Goal: Task Accomplishment & Management: Complete application form

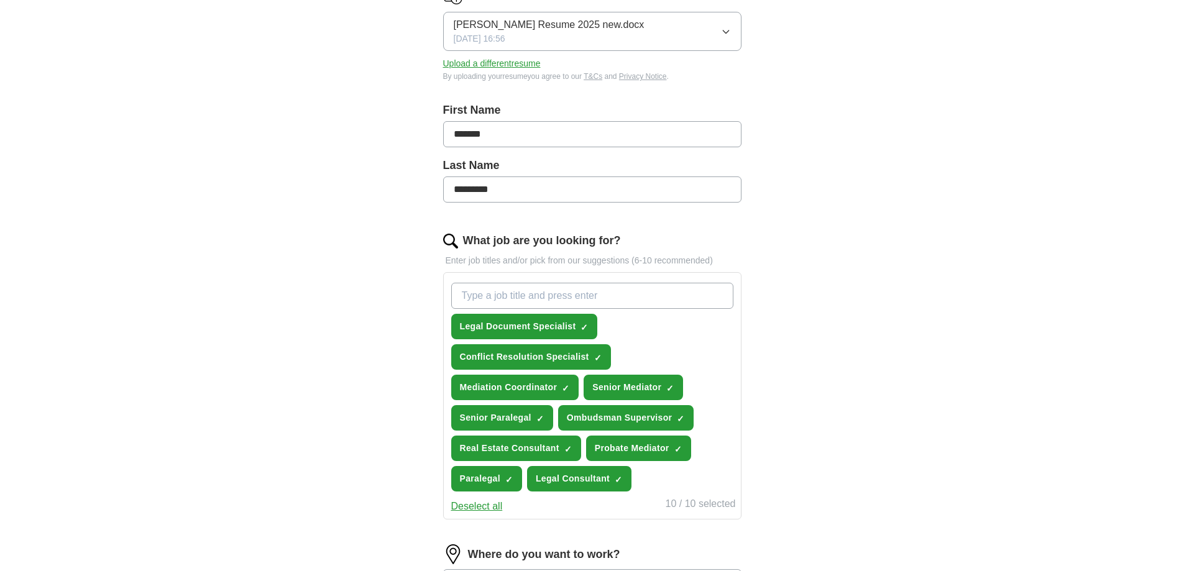
scroll to position [208, 0]
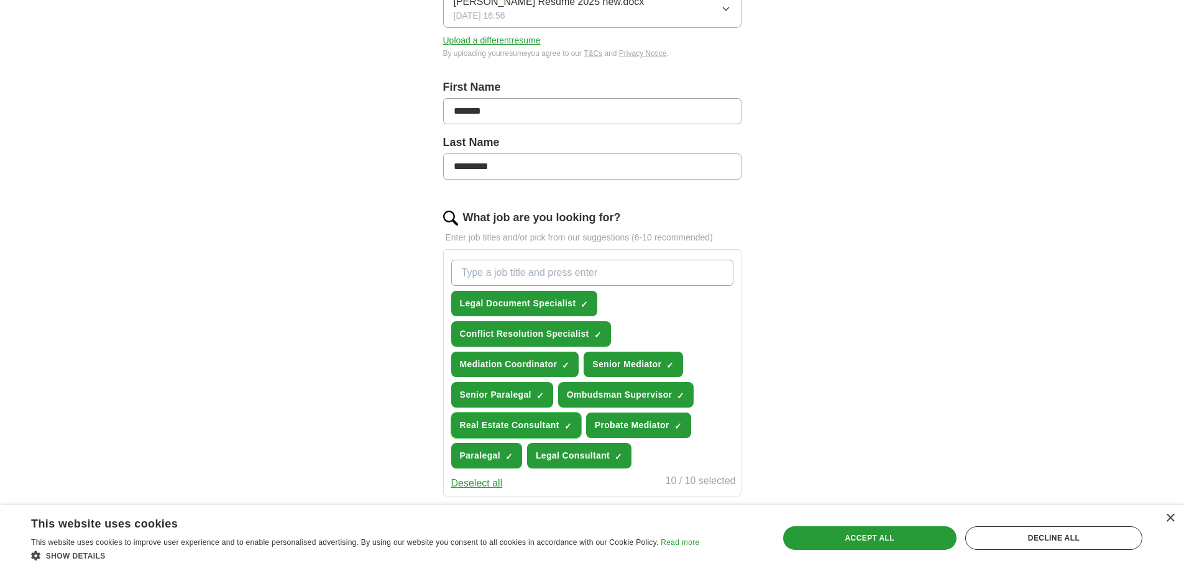
click at [0, 0] on span "×" at bounding box center [0, 0] width 0 height 0
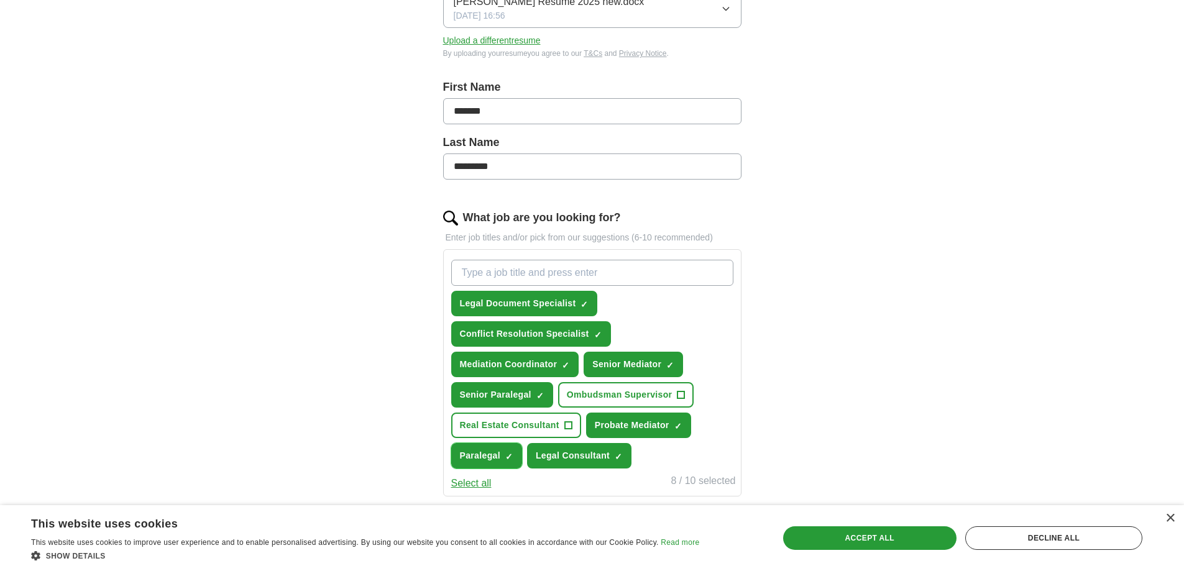
click at [0, 0] on span "×" at bounding box center [0, 0] width 0 height 0
click at [869, 533] on div "Accept all" at bounding box center [869, 539] width 173 height 24
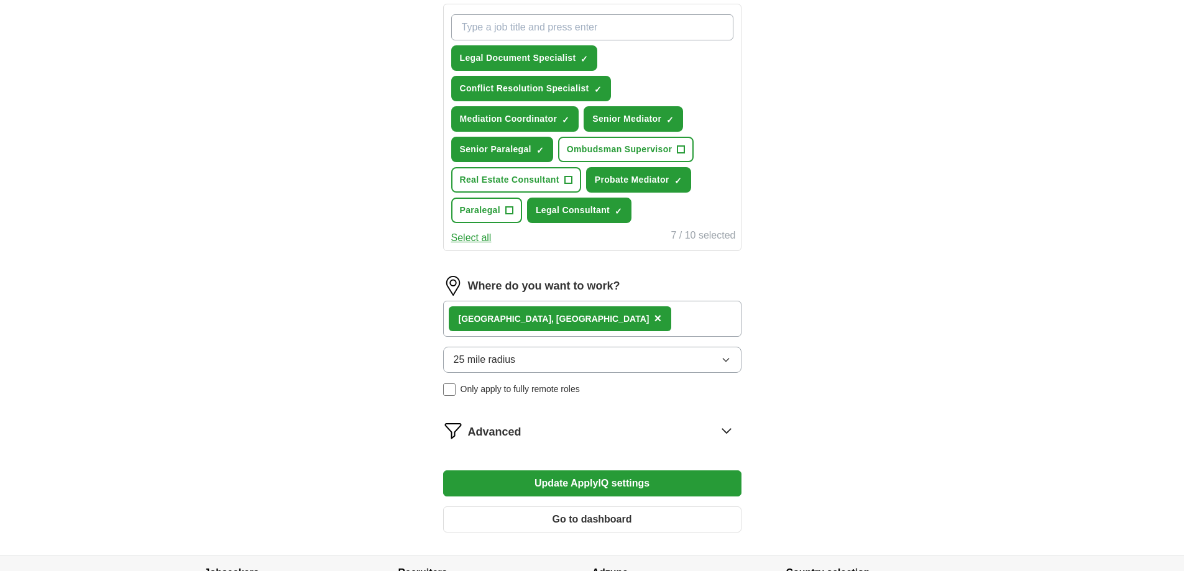
scroll to position [476, 0]
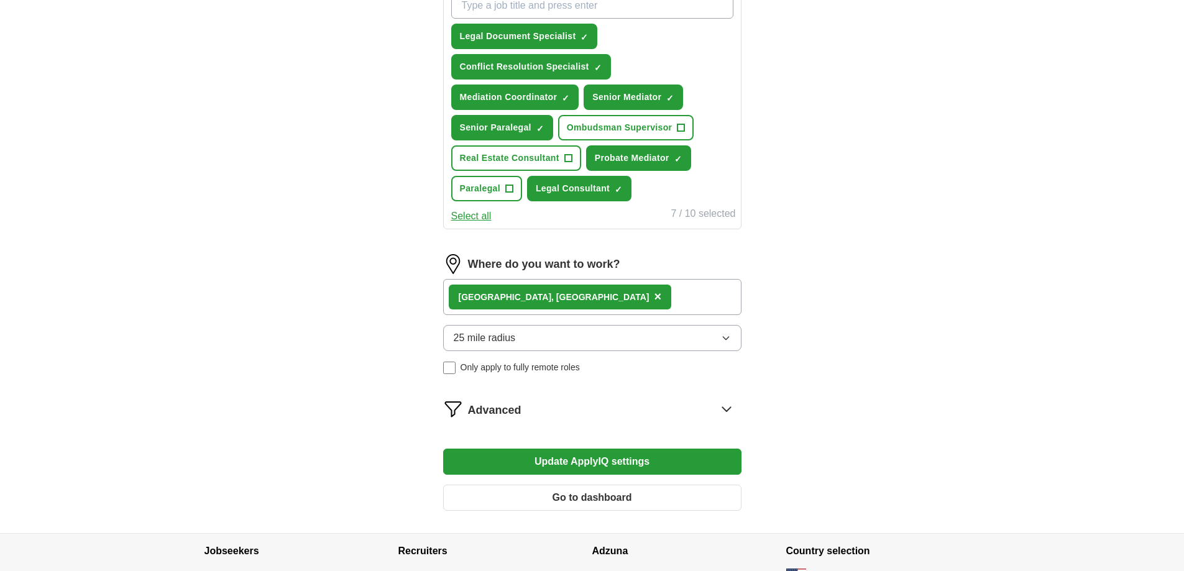
click at [607, 459] on button "Update ApplyIQ settings" at bounding box center [592, 462] width 298 height 26
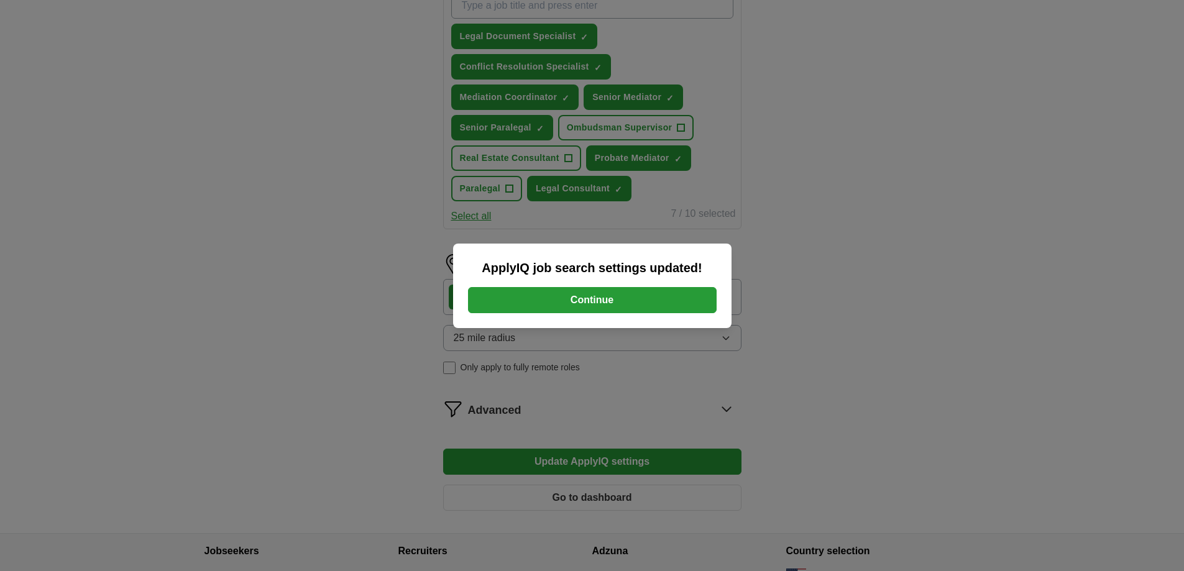
click at [588, 298] on button "Continue" at bounding box center [592, 300] width 249 height 26
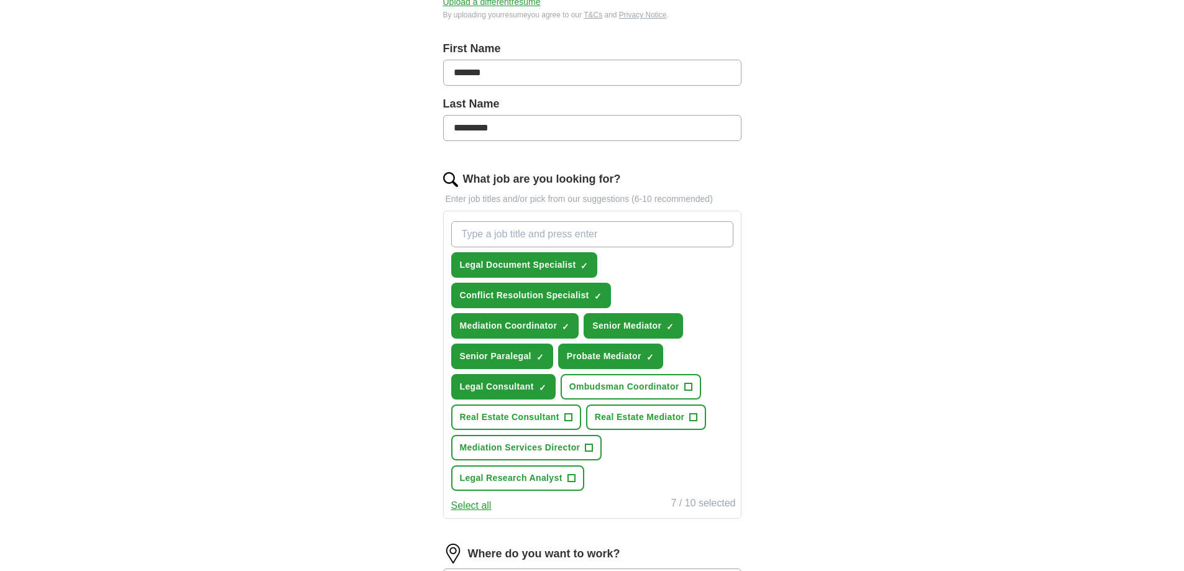
scroll to position [257, 0]
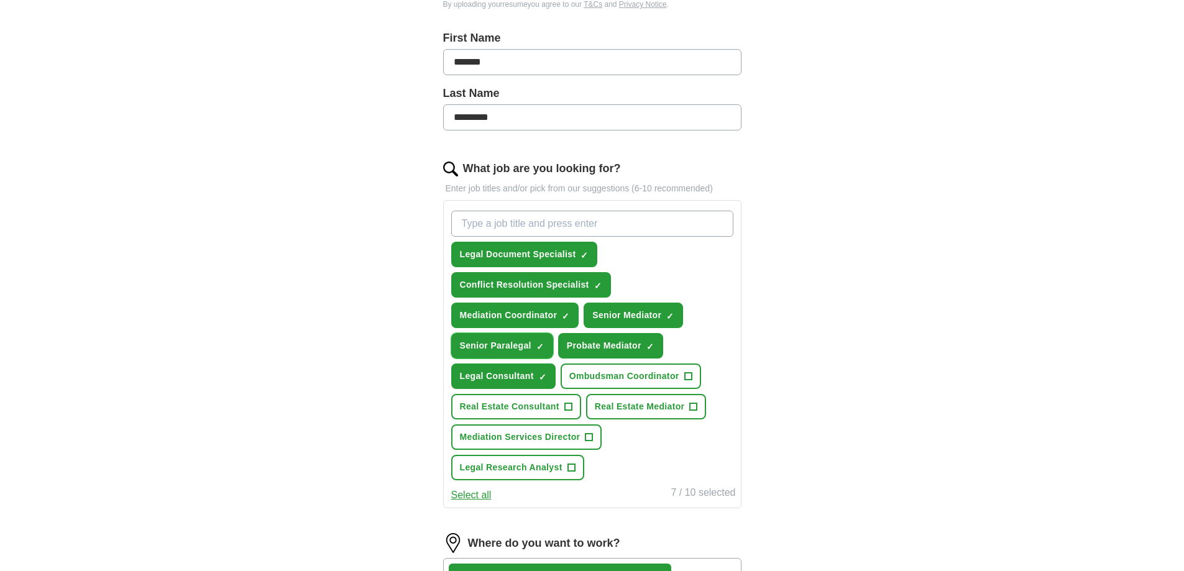
click at [0, 0] on span "×" at bounding box center [0, 0] width 0 height 0
click at [565, 439] on span "Mediation Services Director" at bounding box center [520, 437] width 121 height 13
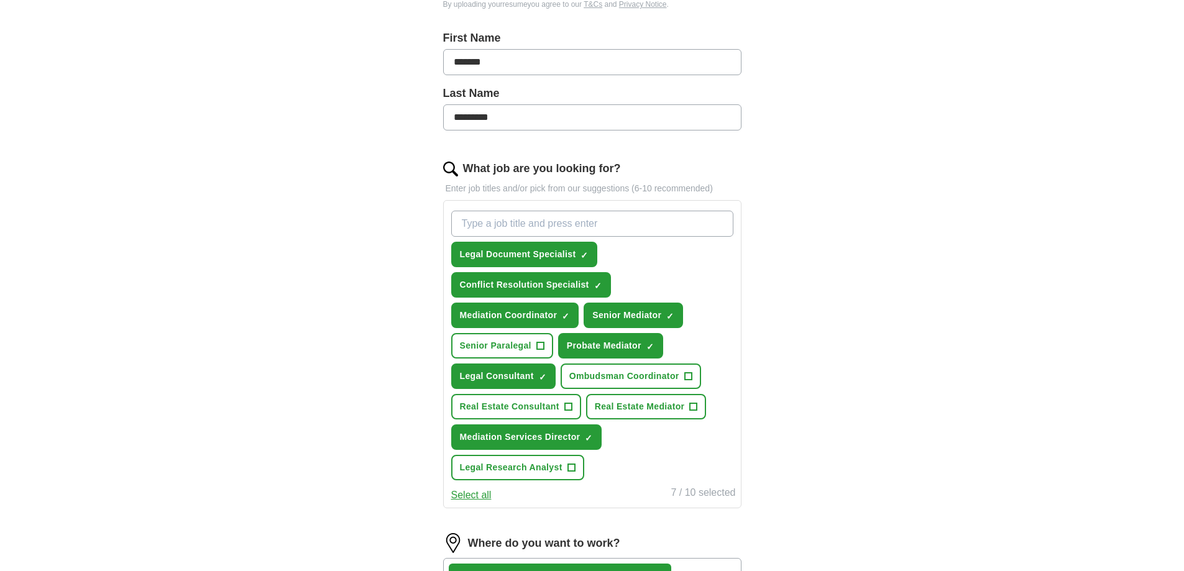
drag, startPoint x: 1184, startPoint y: 236, endPoint x: 1178, endPoint y: 261, distance: 25.6
click at [1175, 270] on div "ApplyIQ Let ApplyIQ do the hard work of searching and applying for jobs. Just t…" at bounding box center [592, 297] width 1184 height 1032
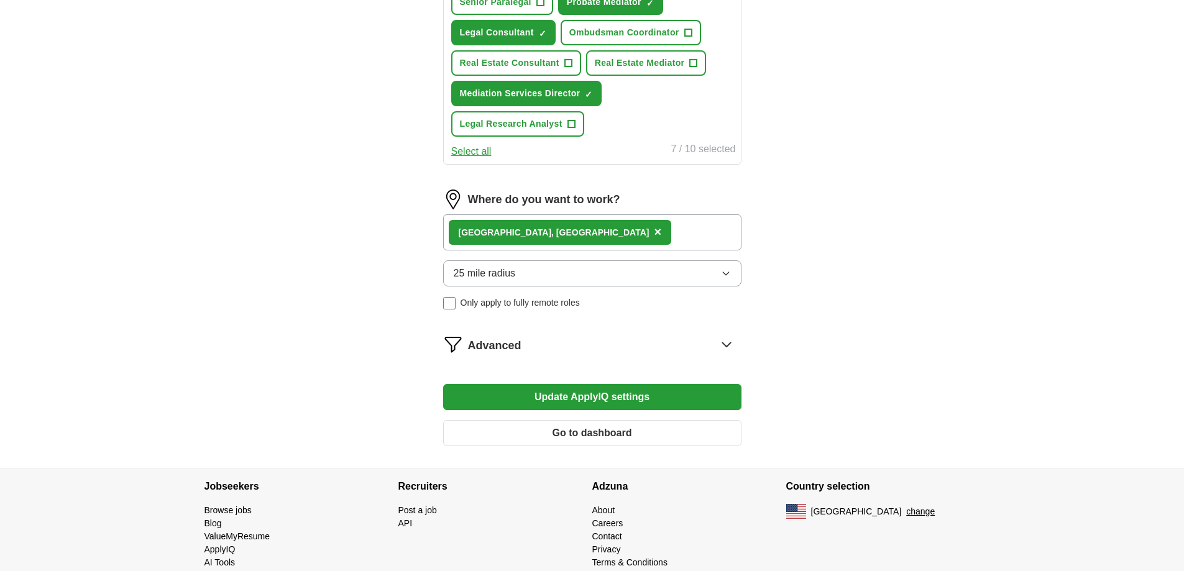
scroll to position [624, 0]
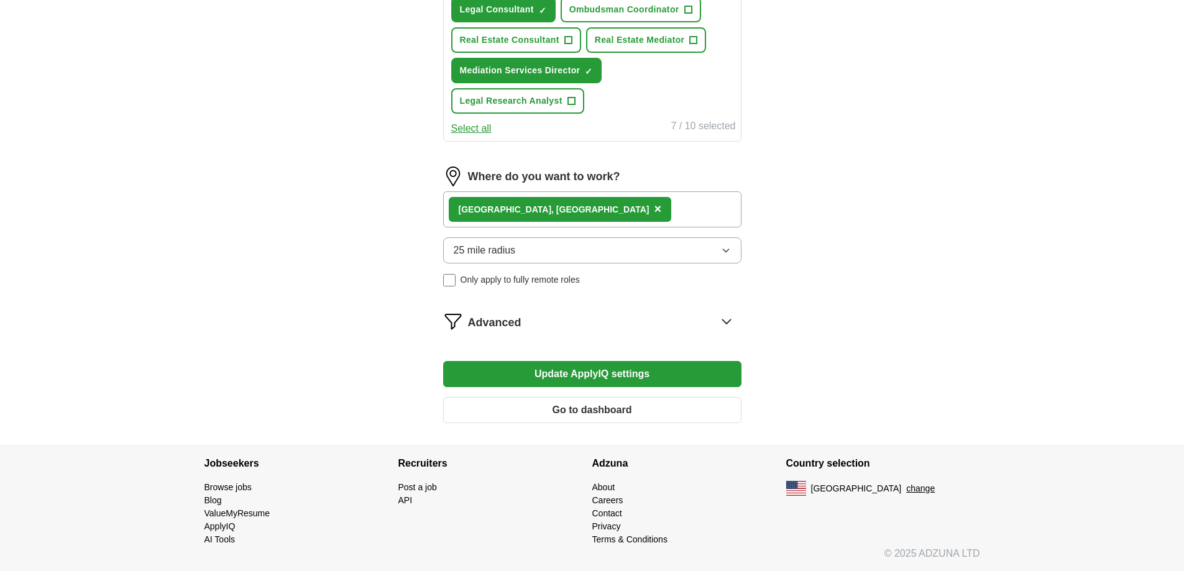
click at [579, 374] on button "Update ApplyIQ settings" at bounding box center [592, 374] width 298 height 26
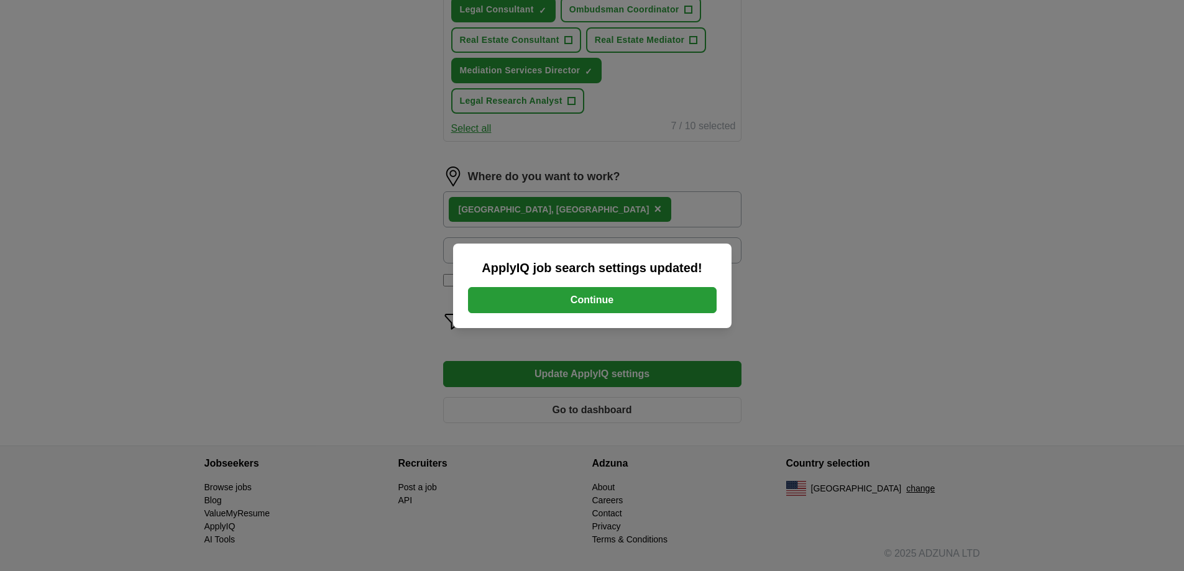
click at [579, 300] on button "Continue" at bounding box center [592, 300] width 249 height 26
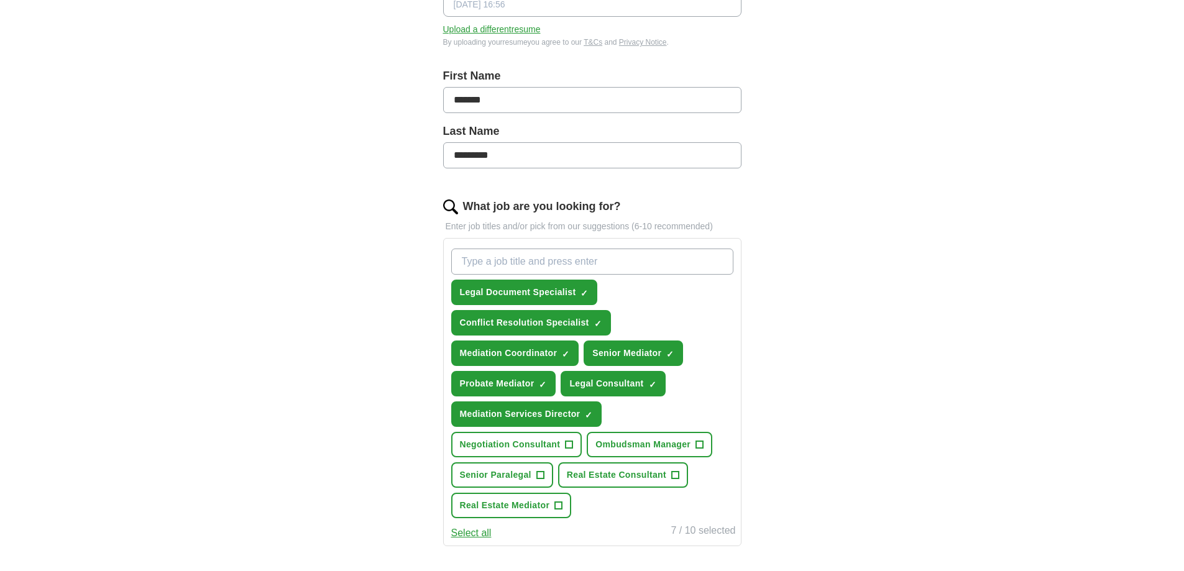
scroll to position [226, 0]
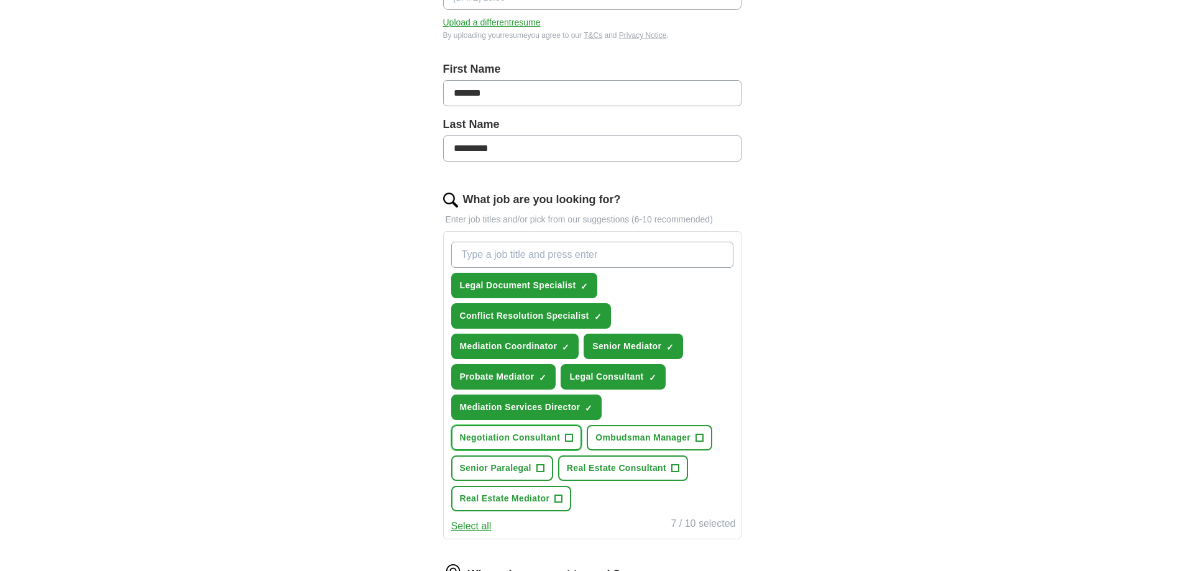
click at [503, 438] on span "Negotiation Consultant" at bounding box center [510, 437] width 101 height 13
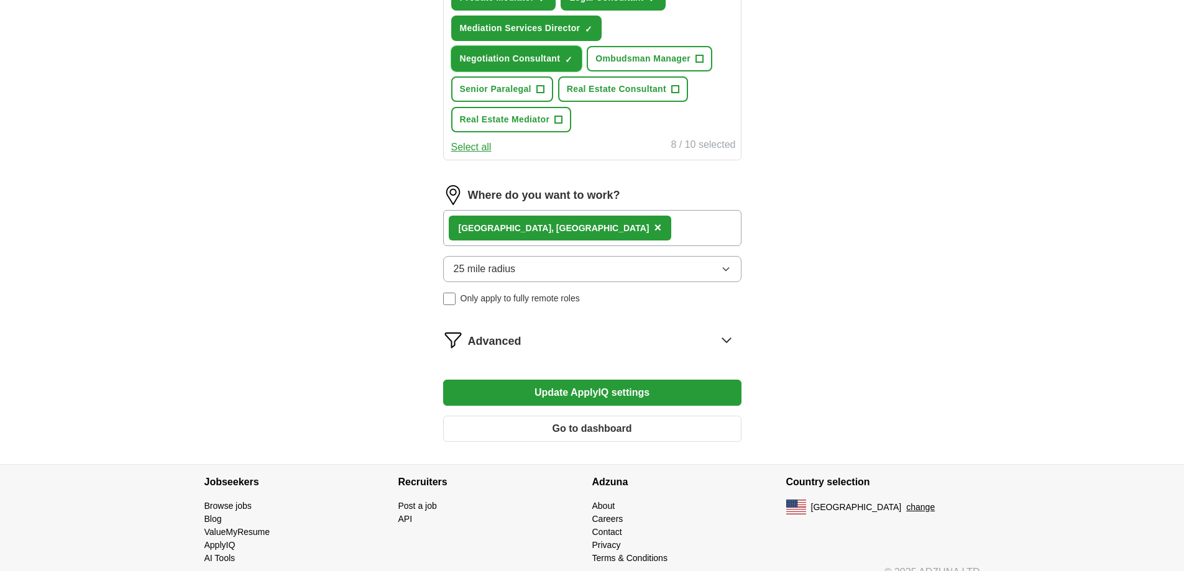
scroll to position [624, 0]
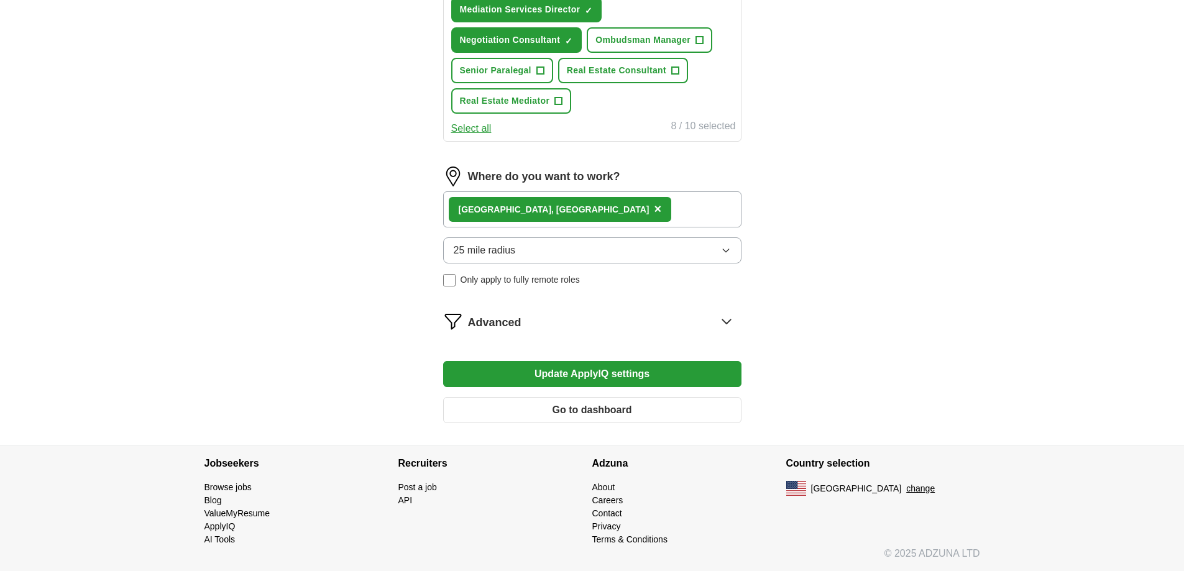
click at [588, 407] on button "Go to dashboard" at bounding box center [592, 410] width 298 height 26
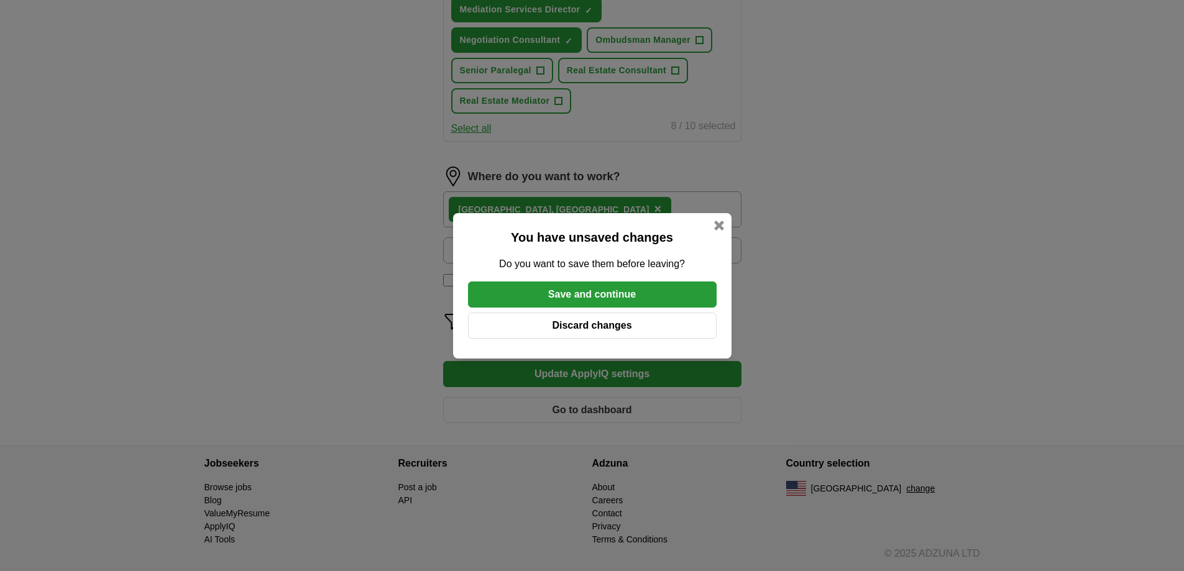
click at [605, 297] on button "Save and continue" at bounding box center [592, 295] width 249 height 26
